Goal: Book appointment/travel/reservation

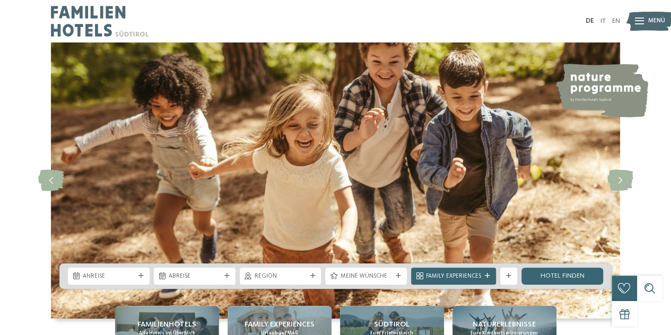
click at [649, 19] on span "Menü" at bounding box center [657, 21] width 17 height 8
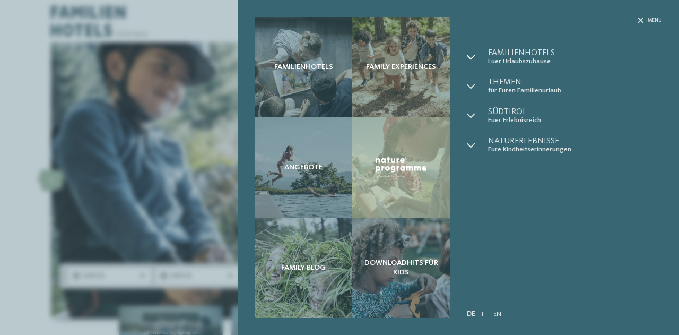
click at [471, 57] on icon at bounding box center [471, 57] width 8 height 8
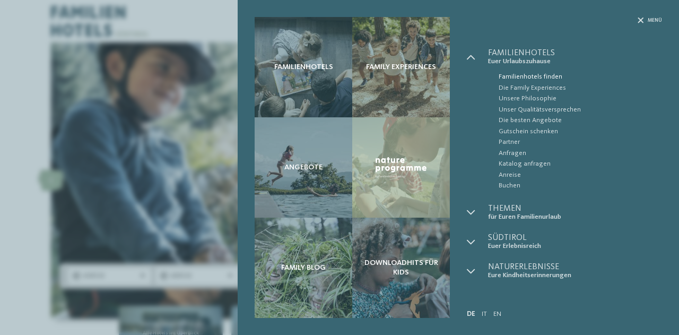
click at [516, 78] on span "Familienhotels finden" at bounding box center [580, 77] width 163 height 11
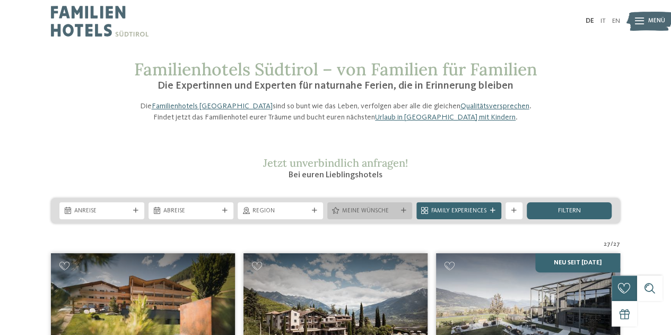
click at [402, 213] on icon at bounding box center [403, 210] width 5 height 5
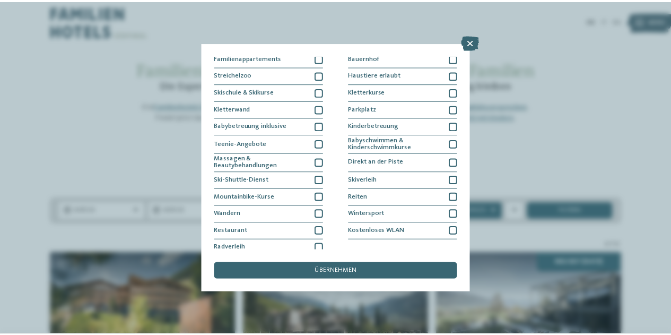
scroll to position [109, 0]
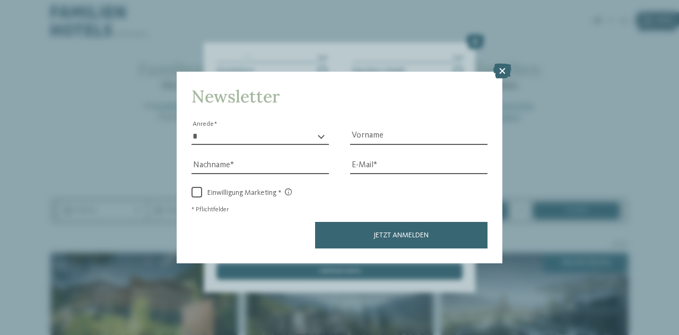
click at [657, 195] on div "Newsletter * **** **** ******* ****** Anrede Vorname Nachname Link" at bounding box center [339, 167] width 679 height 335
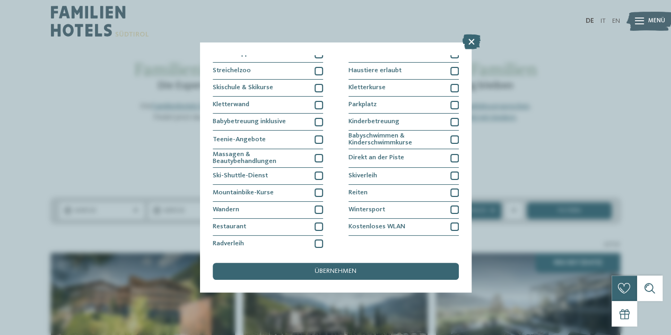
click at [472, 41] on div "DE IT EN Menü" at bounding box center [478, 21] width 285 height 42
click at [470, 41] on div "DE IT EN Menü" at bounding box center [478, 21] width 285 height 42
click at [470, 44] on icon at bounding box center [472, 41] width 18 height 15
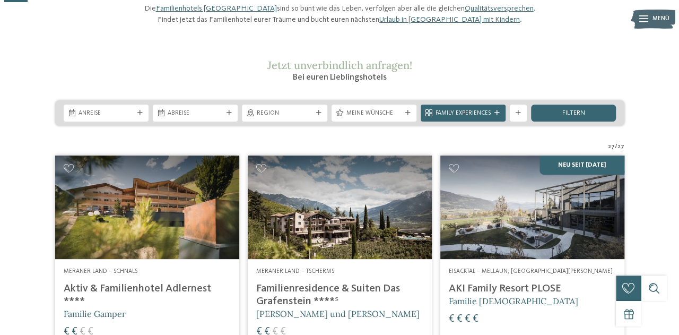
scroll to position [0, 0]
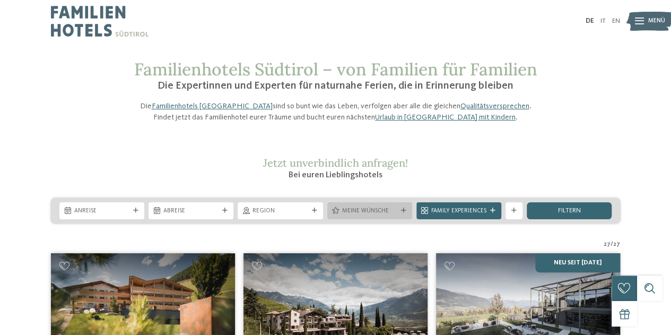
click at [404, 213] on icon at bounding box center [403, 210] width 5 height 5
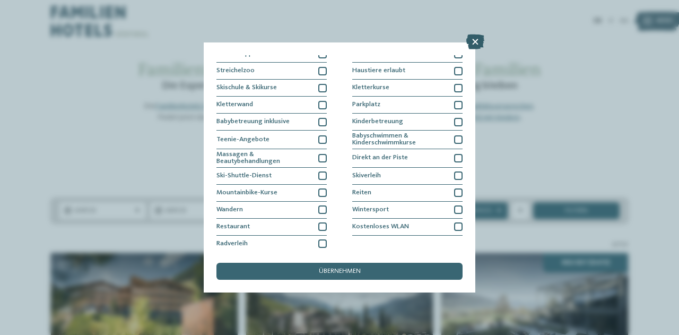
click at [470, 45] on icon at bounding box center [476, 41] width 18 height 15
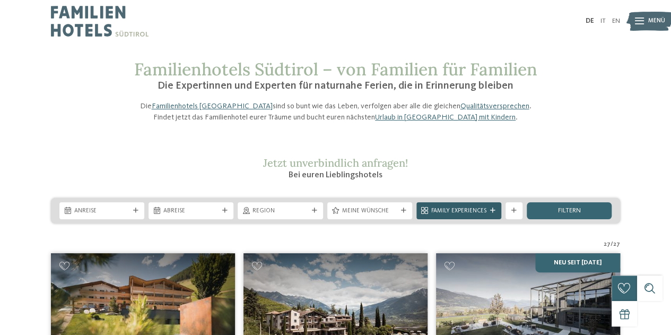
click at [491, 213] on icon at bounding box center [492, 210] width 5 height 5
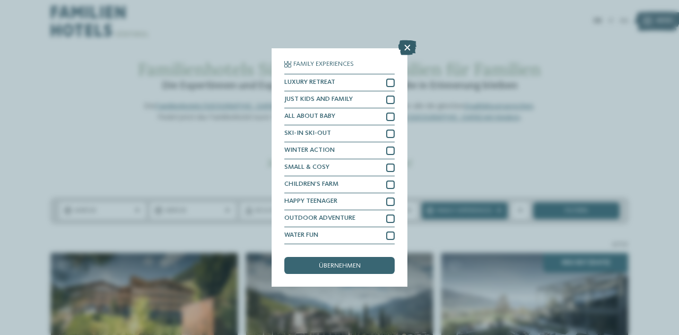
click at [410, 46] on icon at bounding box center [408, 47] width 18 height 15
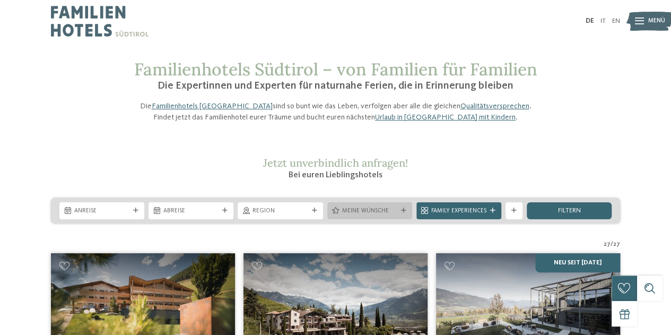
click at [405, 213] on icon at bounding box center [403, 210] width 5 height 5
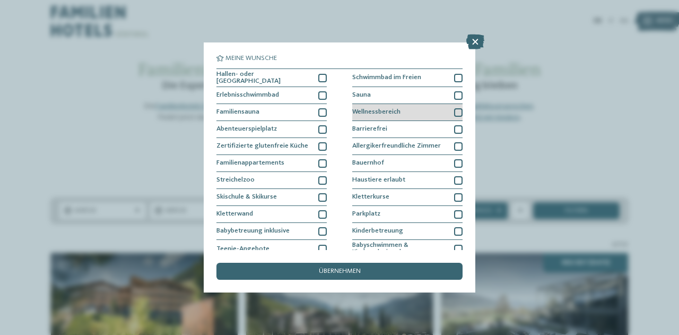
click at [454, 110] on div at bounding box center [458, 112] width 8 height 8
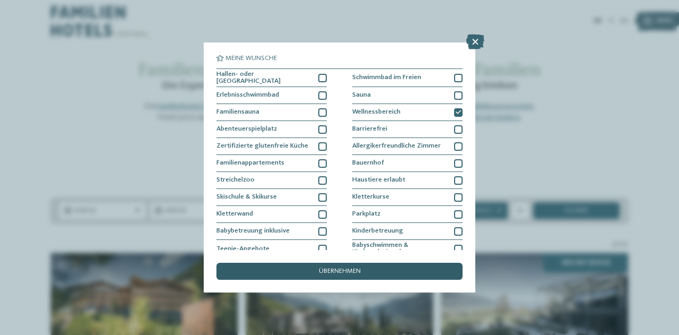
click at [415, 273] on div "übernehmen" at bounding box center [340, 271] width 246 height 17
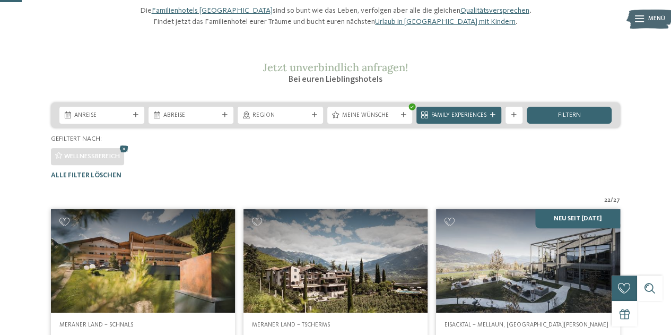
scroll to position [82, 0]
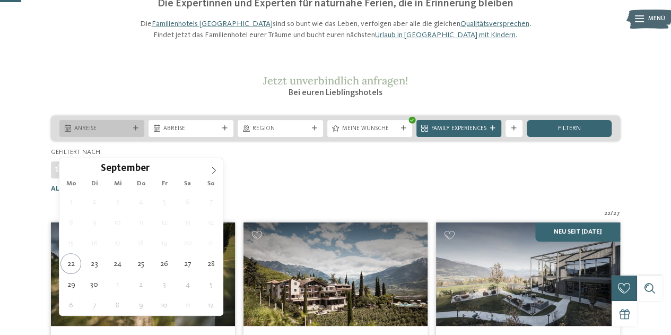
click at [139, 131] on div at bounding box center [136, 128] width 8 height 5
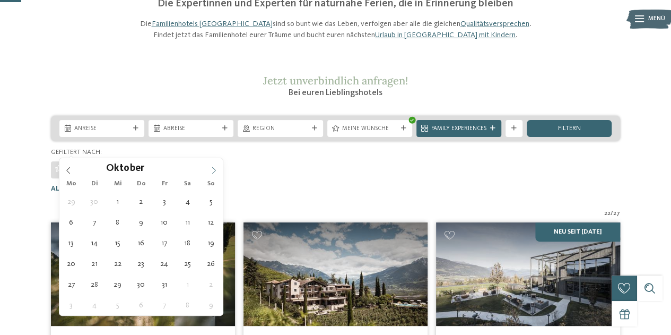
click at [214, 167] on icon at bounding box center [213, 170] width 7 height 7
type div "[DATE]"
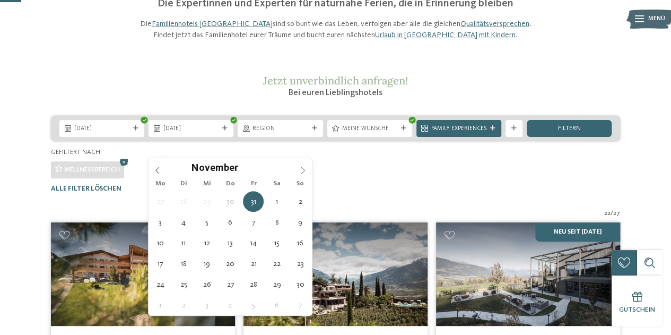
click at [306, 168] on icon at bounding box center [302, 170] width 7 height 7
type div "[DATE]"
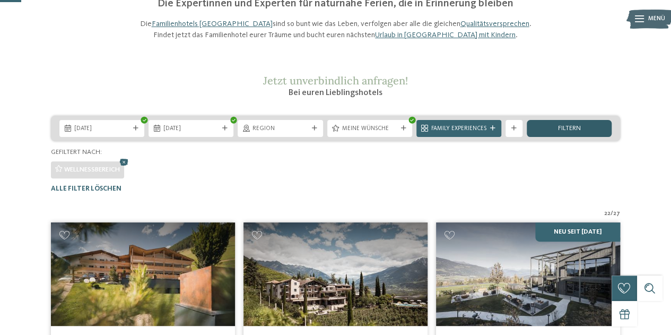
click at [570, 132] on span "filtern" at bounding box center [569, 128] width 23 height 7
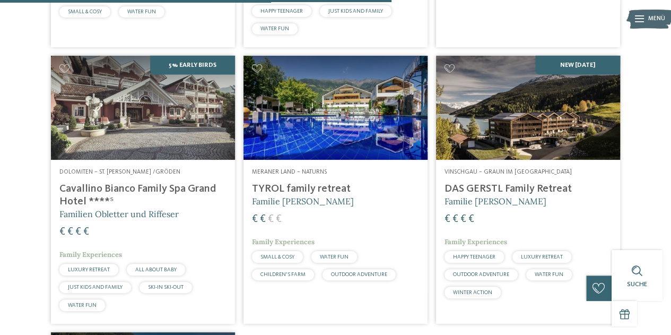
scroll to position [1066, 0]
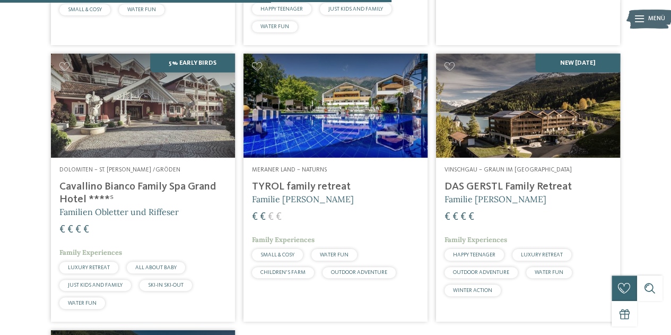
click at [545, 193] on h4 "DAS GERSTL Family Retreat" at bounding box center [528, 186] width 167 height 13
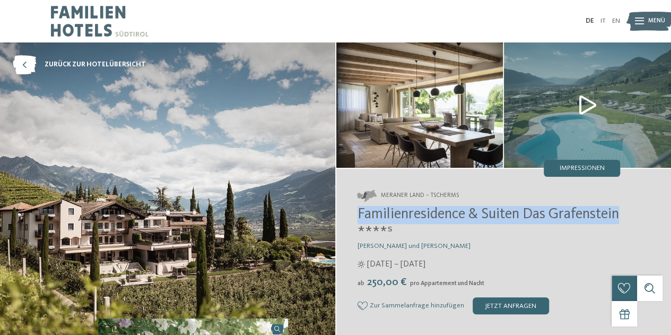
drag, startPoint x: 429, startPoint y: 232, endPoint x: 342, endPoint y: 218, distance: 88.1
click at [342, 218] on div "Meraner Land – Tscherms Familienresidence & Suiten Das Grafenstein ****ˢ Alexan…" at bounding box center [503, 252] width 335 height 167
copy span "Familienresidence & Suiten Das Grafenstein"
click at [342, 218] on div "Meraner Land – Tscherms Familienresidence & Suiten Das Grafenstein ****ˢ Alexan…" at bounding box center [503, 252] width 335 height 167
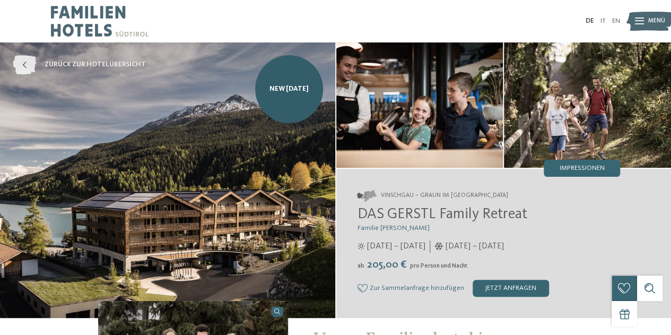
click at [22, 63] on icon at bounding box center [24, 64] width 23 height 19
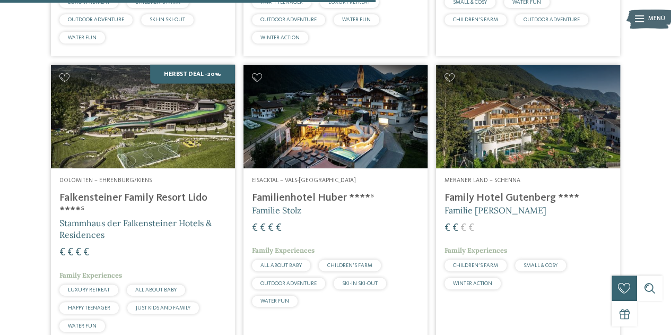
scroll to position [1021, 0]
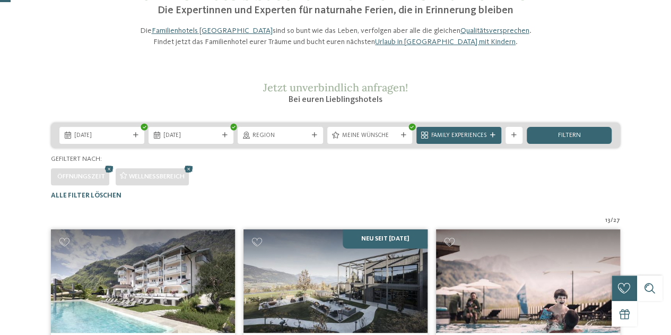
scroll to position [0, 0]
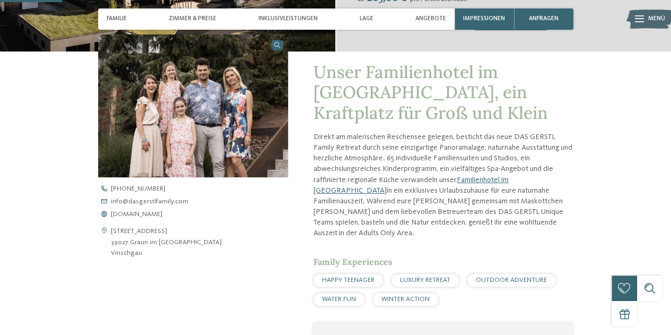
scroll to position [233, 0]
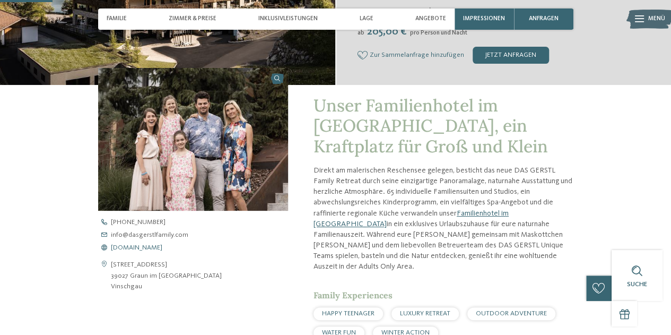
click at [159, 247] on span "[DOMAIN_NAME]" at bounding box center [136, 248] width 51 height 7
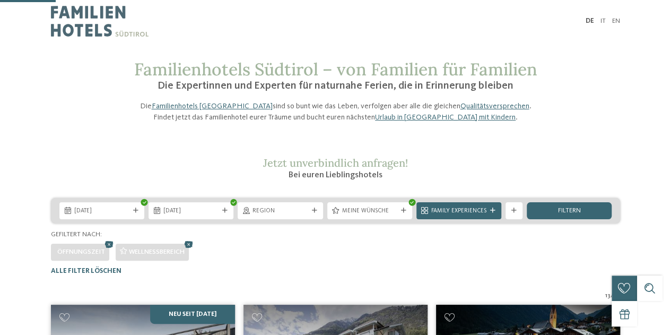
scroll to position [232, 0]
